Goal: Entertainment & Leisure: Consume media (video, audio)

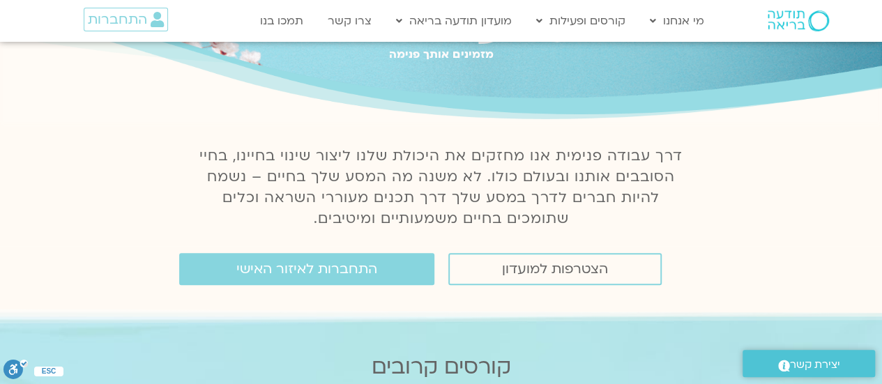
scroll to position [104, 0]
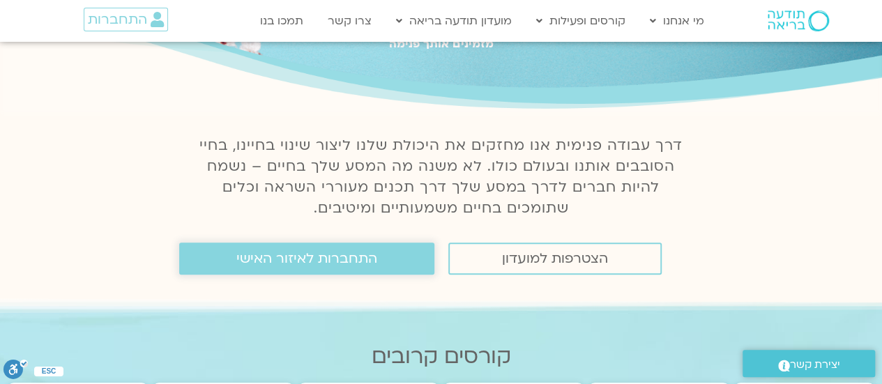
click at [281, 259] on span "התחברות לאיזור האישי" at bounding box center [306, 258] width 141 height 15
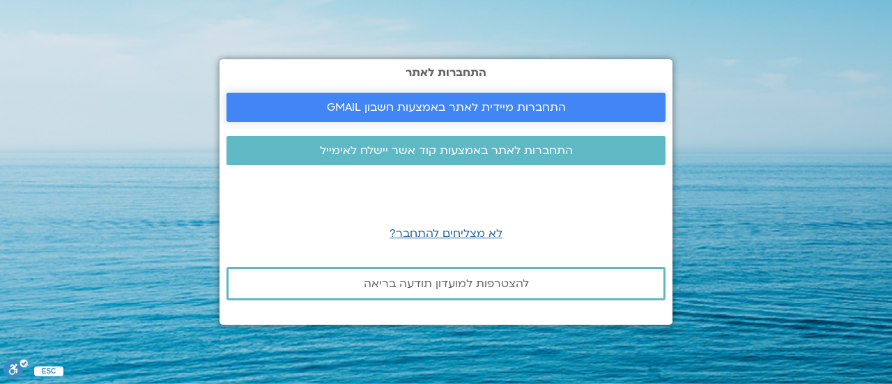
click at [421, 101] on span "התחברות מיידית לאתר באמצעות חשבון GMAIL" at bounding box center [446, 107] width 239 height 13
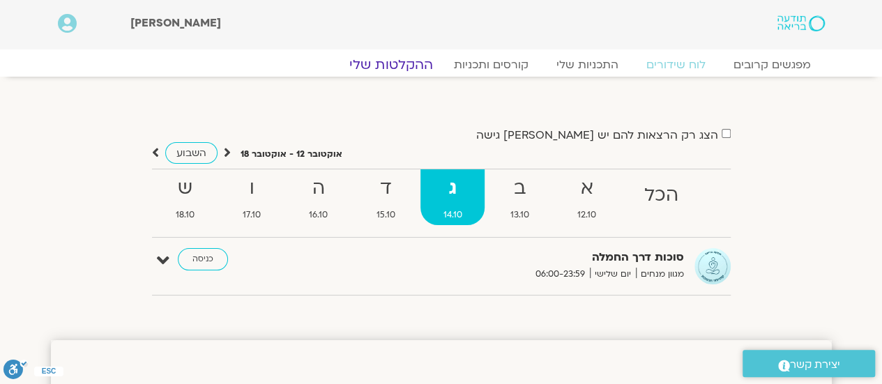
click at [404, 66] on link "ההקלטות שלי" at bounding box center [390, 64] width 117 height 17
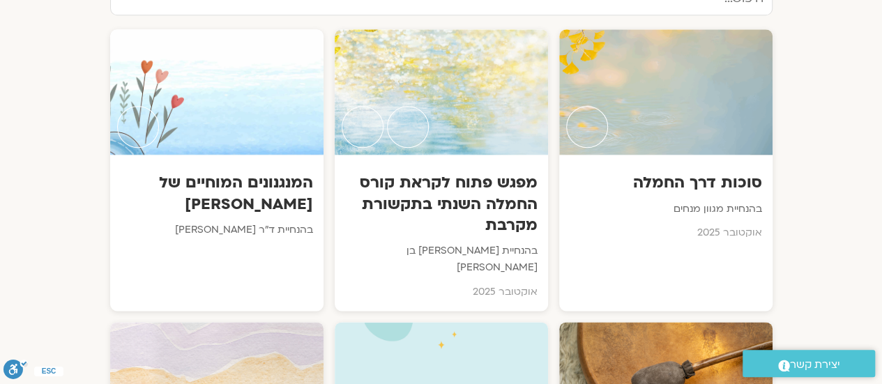
scroll to position [747, 0]
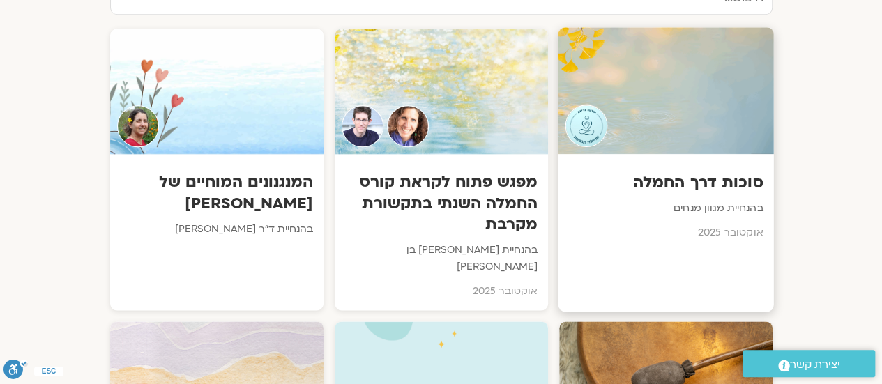
click at [737, 109] on div at bounding box center [665, 90] width 215 height 127
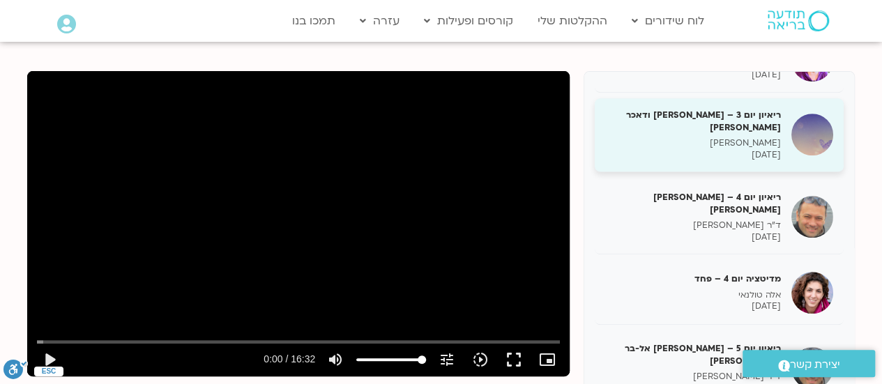
scroll to position [386, 0]
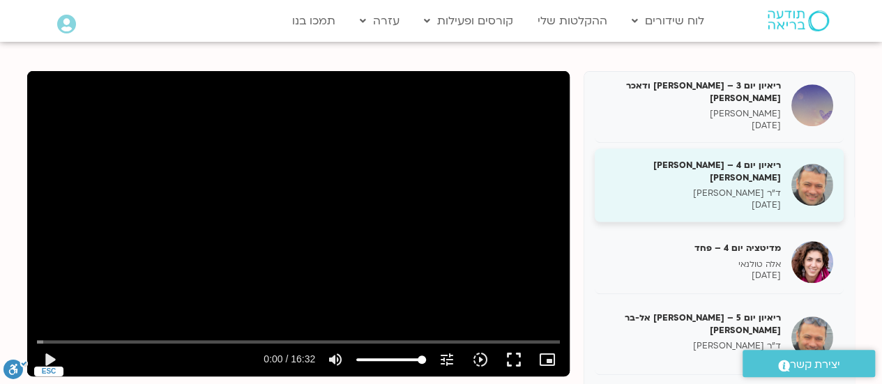
click at [673, 159] on h5 "ריאיון יום 4 – אסף סטי אל-בר ודניאלה ספקטור" at bounding box center [693, 171] width 176 height 25
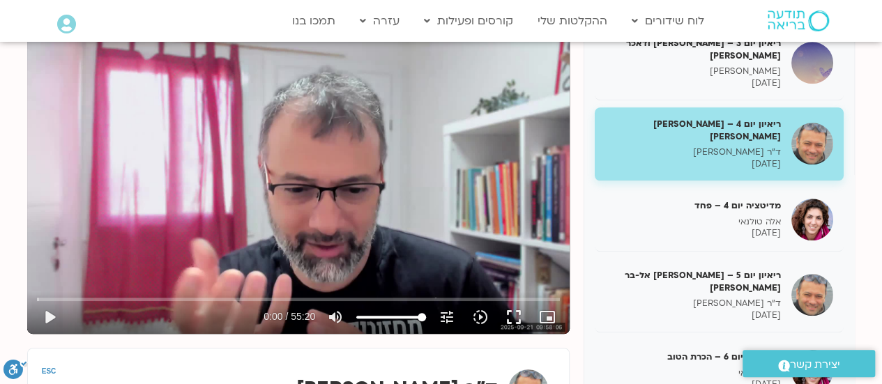
scroll to position [194, 0]
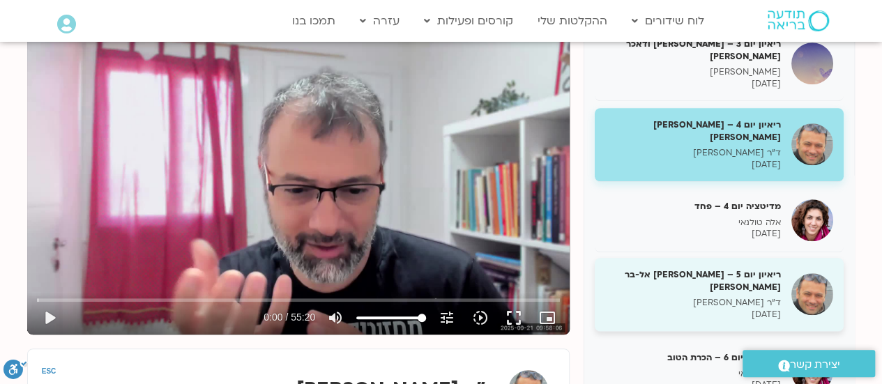
click at [721, 309] on p "12/10/2025" at bounding box center [693, 315] width 176 height 12
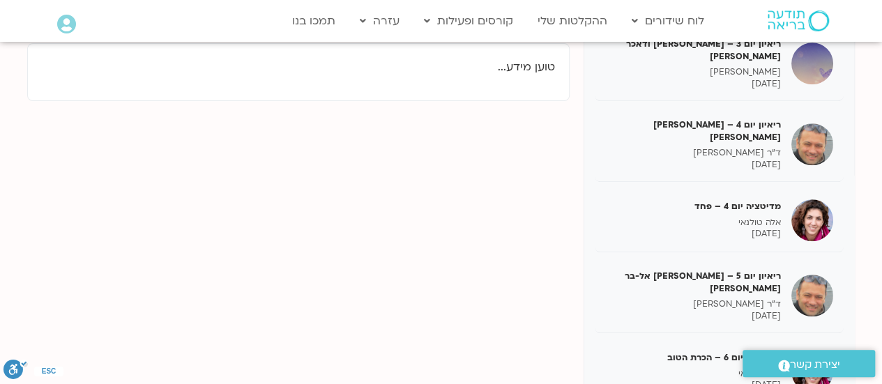
scroll to position [152, 0]
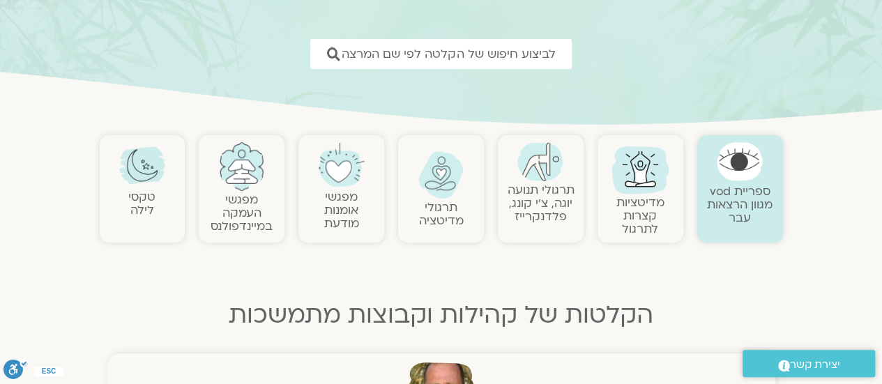
scroll to position [183, 0]
click at [441, 202] on link "תרגולי מדיטציה" at bounding box center [441, 214] width 45 height 29
click at [639, 196] on link "מדיטציות קצרות לתרגול" at bounding box center [640, 216] width 48 height 43
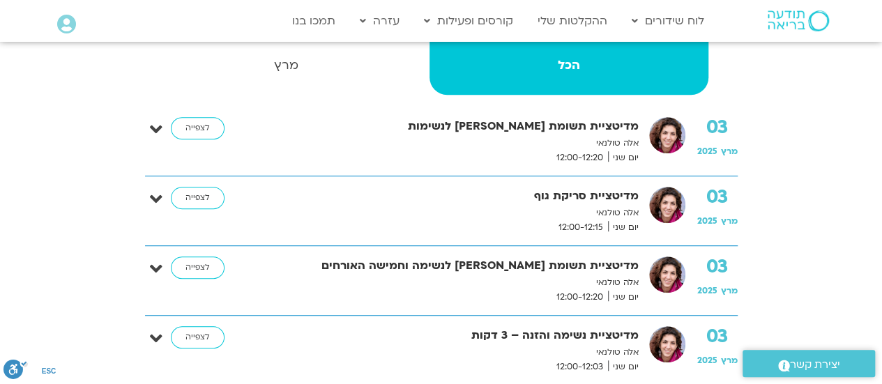
scroll to position [356, 0]
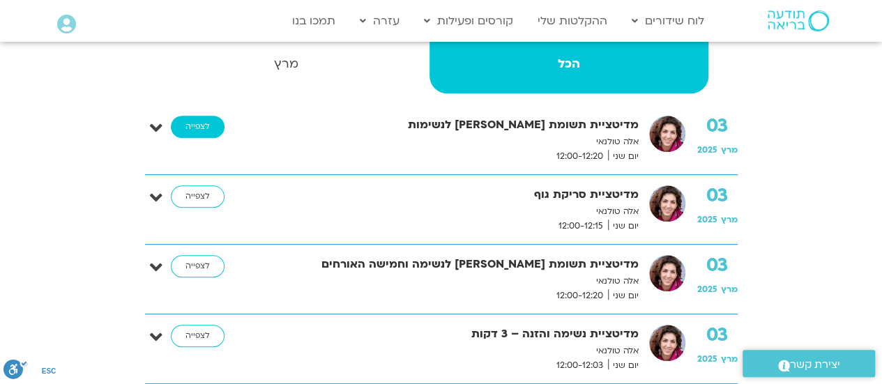
click at [204, 130] on link "לצפייה" at bounding box center [198, 127] width 54 height 22
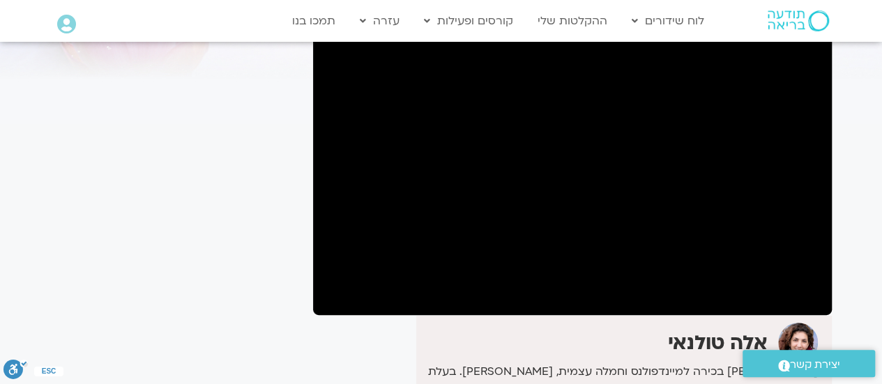
scroll to position [95, 0]
